Goal: Information Seeking & Learning: Learn about a topic

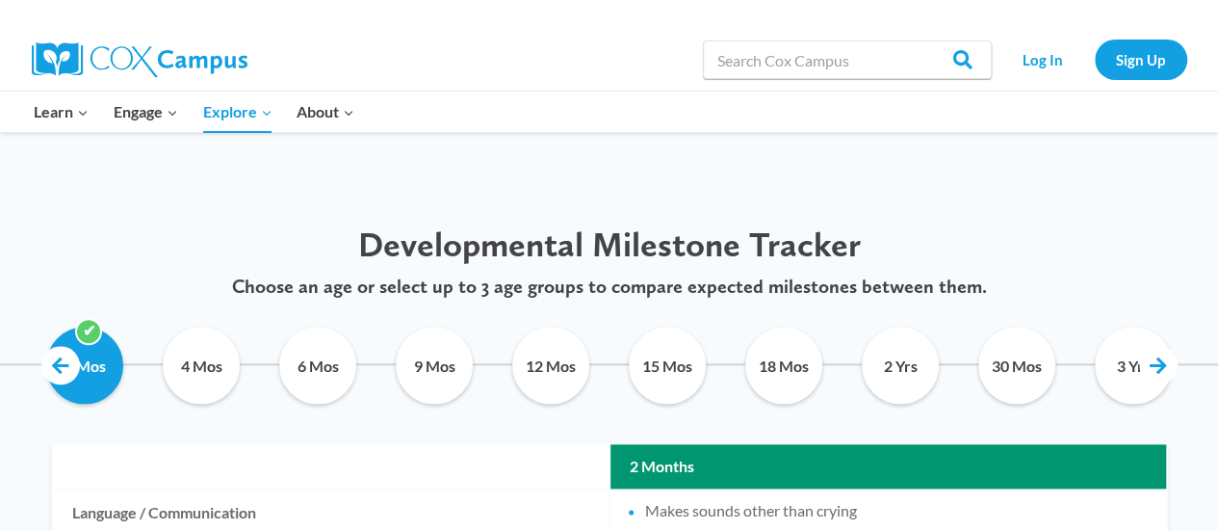
scroll to position [870, 0]
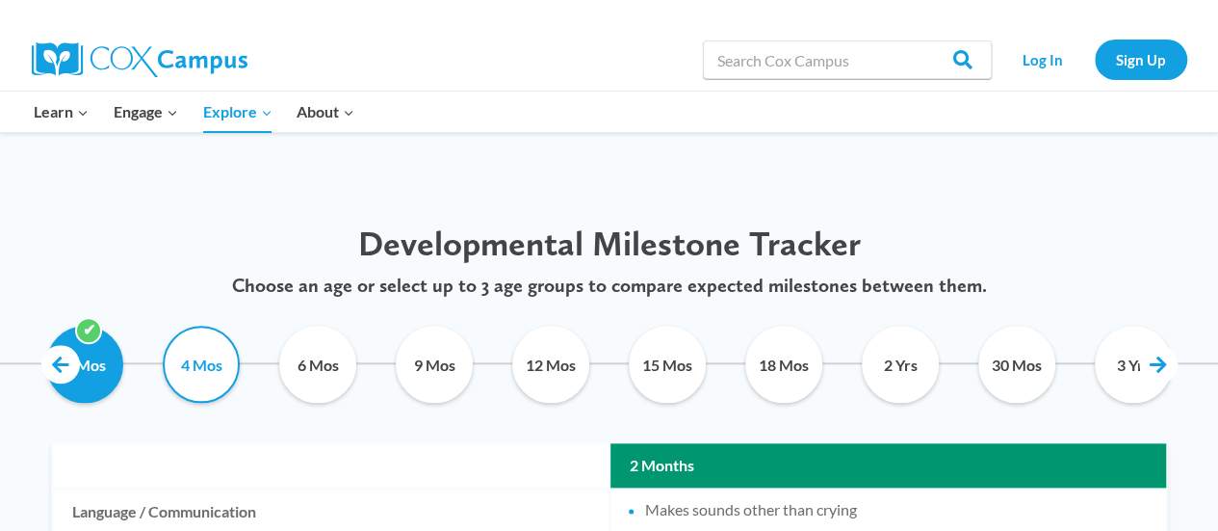
click at [186, 354] on input "4 Mos" at bounding box center [202, 363] width 88 height 77
checkbox input "true"
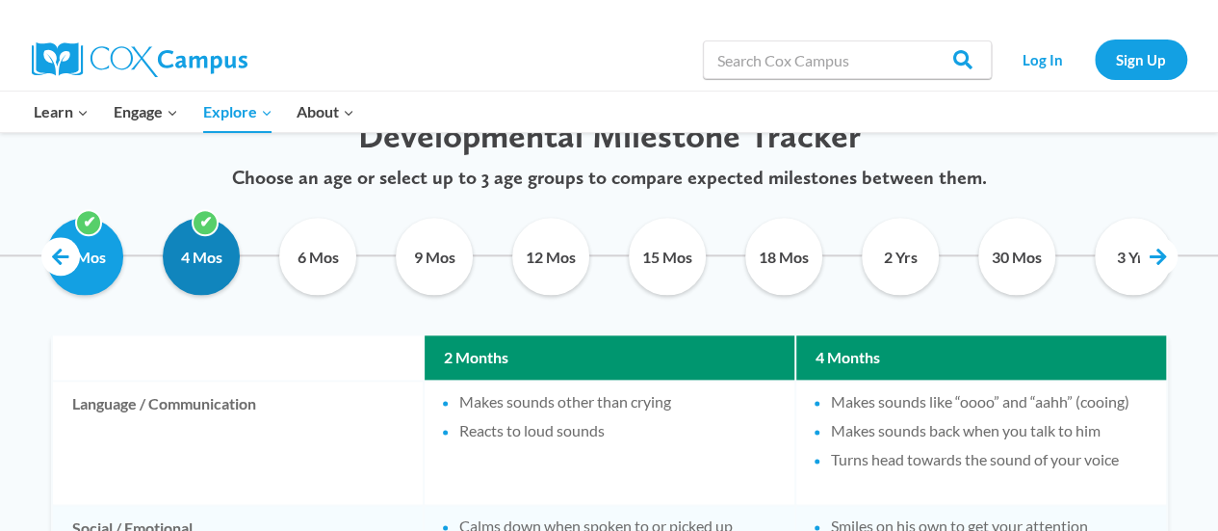
scroll to position [977, 0]
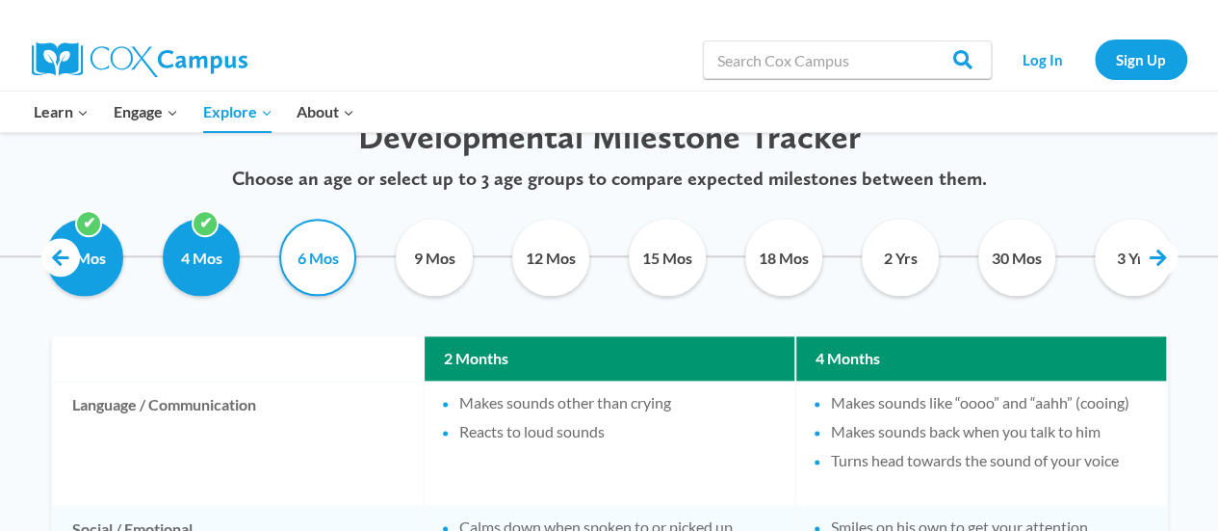
click at [319, 273] on input "6 Mos" at bounding box center [318, 257] width 88 height 77
checkbox input "true"
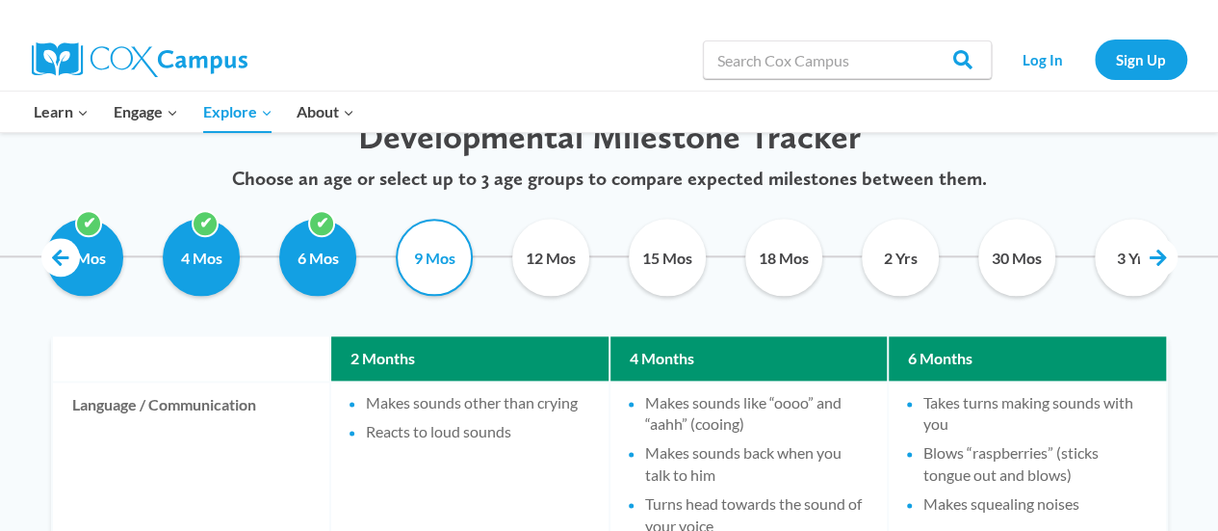
click at [428, 249] on input "9 Mos" at bounding box center [435, 257] width 88 height 77
checkbox input "false"
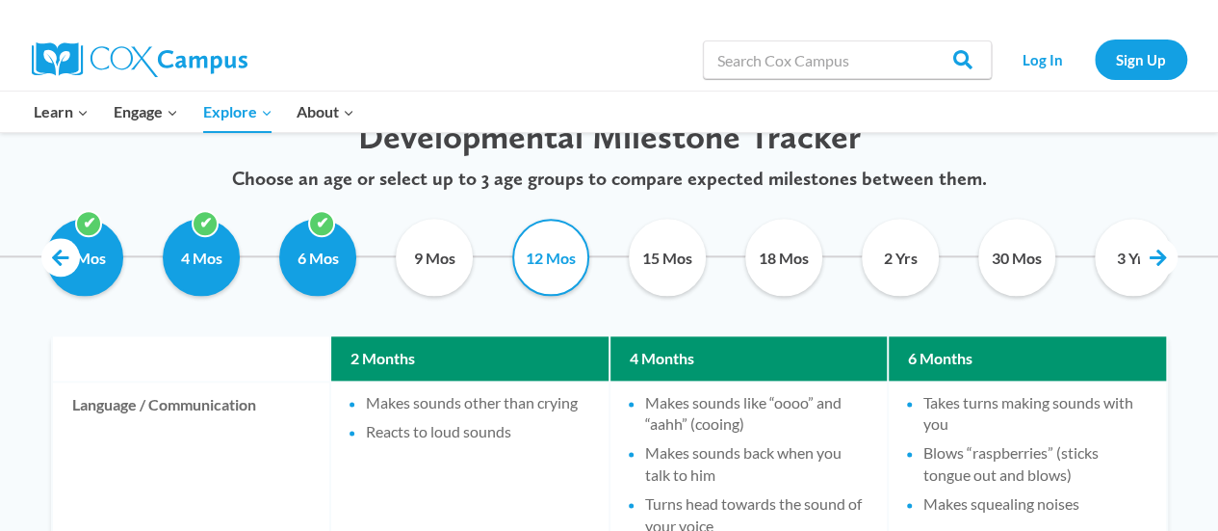
click at [541, 260] on input "12 Mos" at bounding box center [551, 257] width 88 height 77
checkbox input "false"
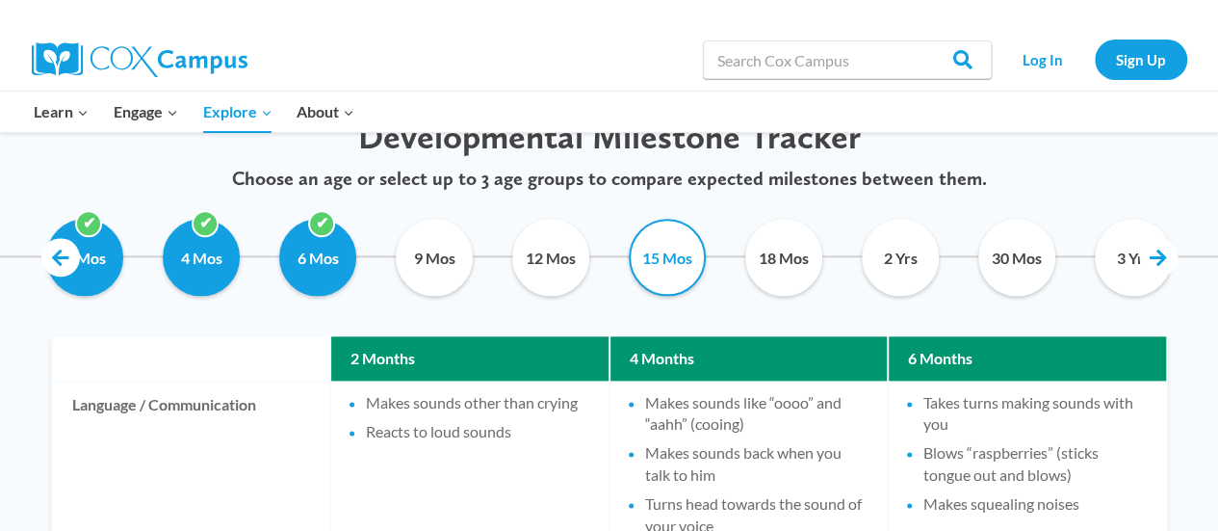
click at [658, 267] on input "15 Mos" at bounding box center [668, 257] width 88 height 77
checkbox input "false"
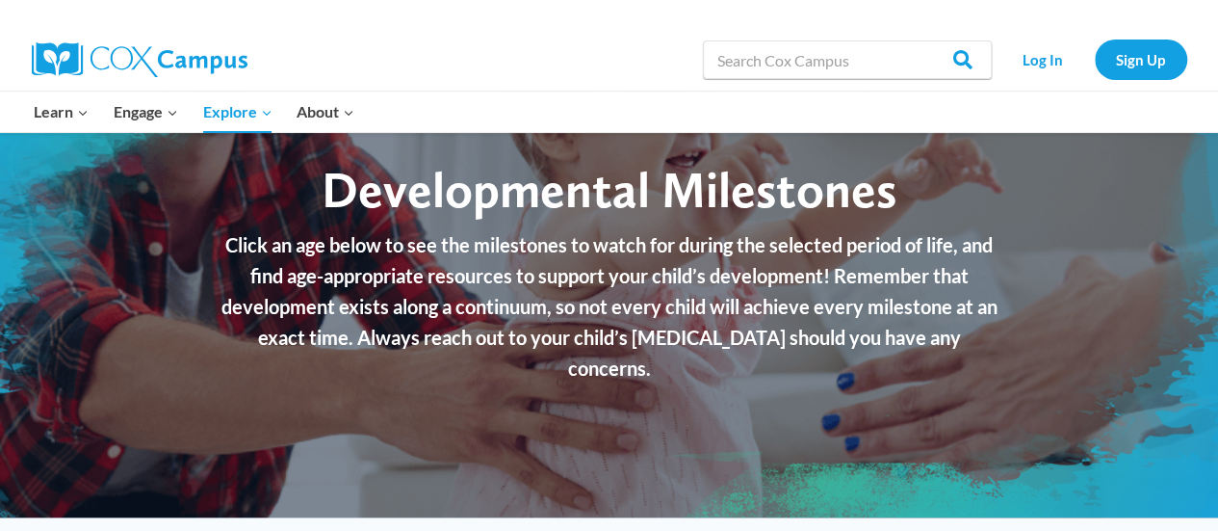
scroll to position [0, 0]
